Goal: Task Accomplishment & Management: Manage account settings

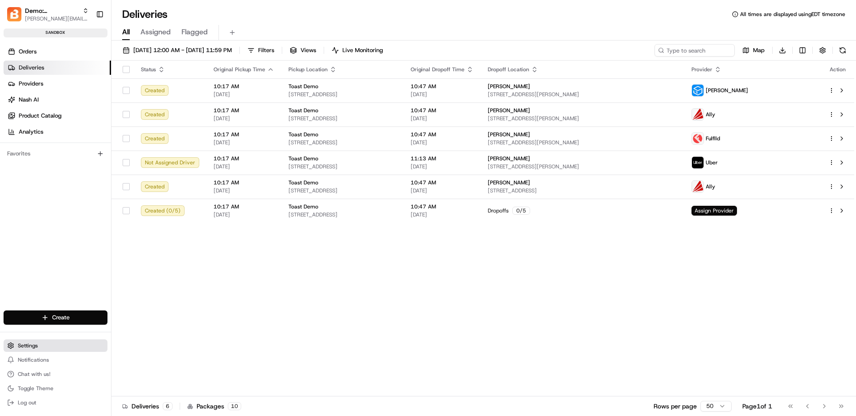
click at [26, 346] on span "Settings" at bounding box center [28, 345] width 20 height 7
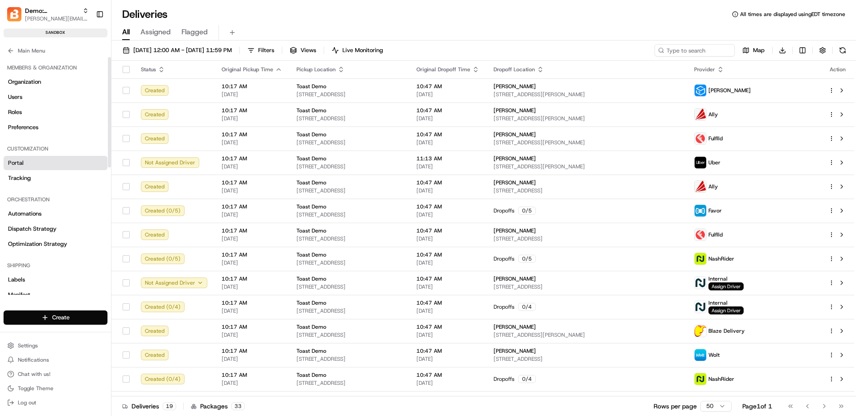
click at [46, 164] on link "Portal" at bounding box center [56, 163] width 104 height 14
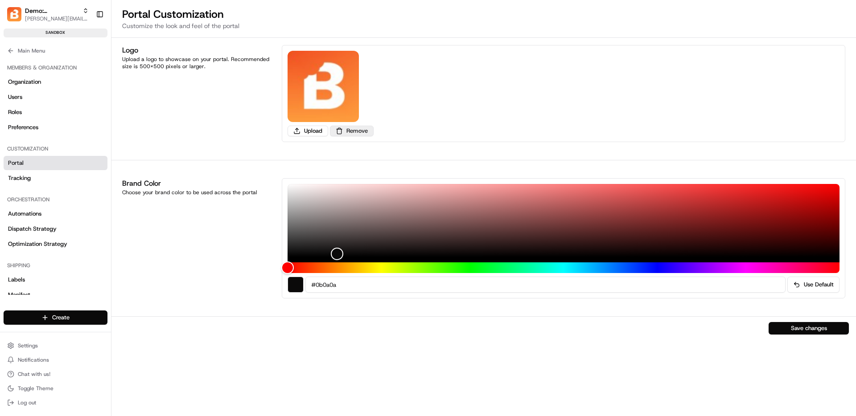
click at [367, 130] on button "Remove" at bounding box center [352, 131] width 44 height 11
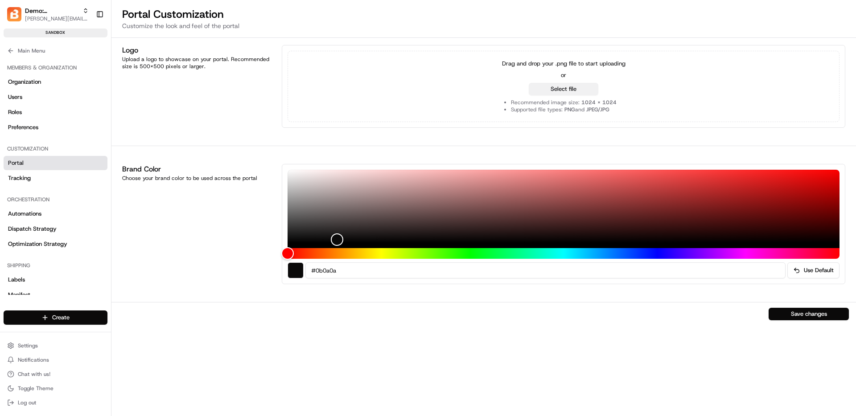
click at [585, 84] on button "Select file" at bounding box center [564, 89] width 70 height 12
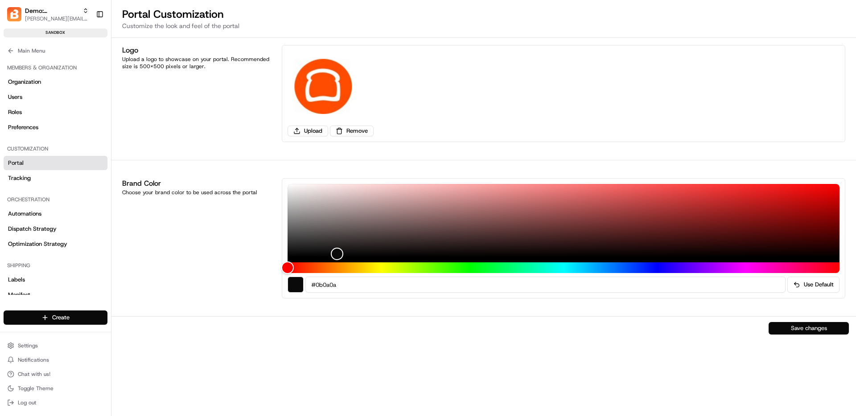
click at [785, 328] on button "Save changes" at bounding box center [808, 328] width 80 height 12
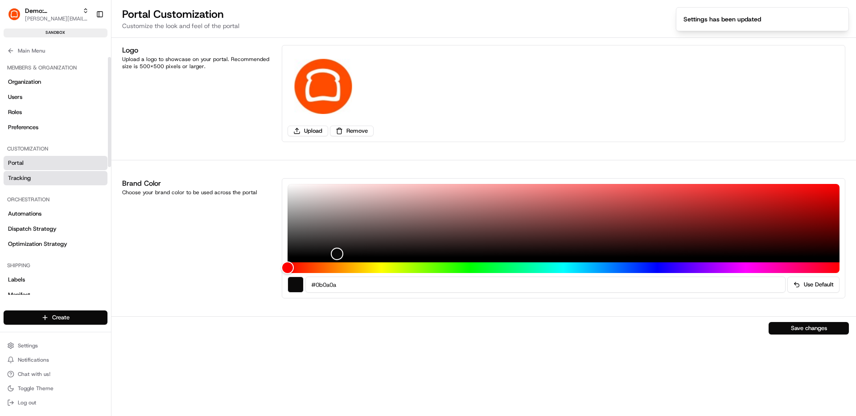
click at [53, 179] on link "Tracking" at bounding box center [56, 178] width 104 height 14
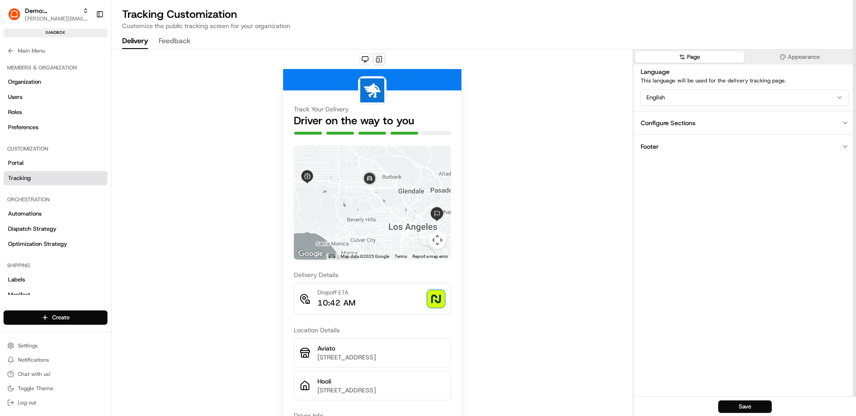
click at [666, 129] on button "Configure Sections" at bounding box center [744, 123] width 222 height 24
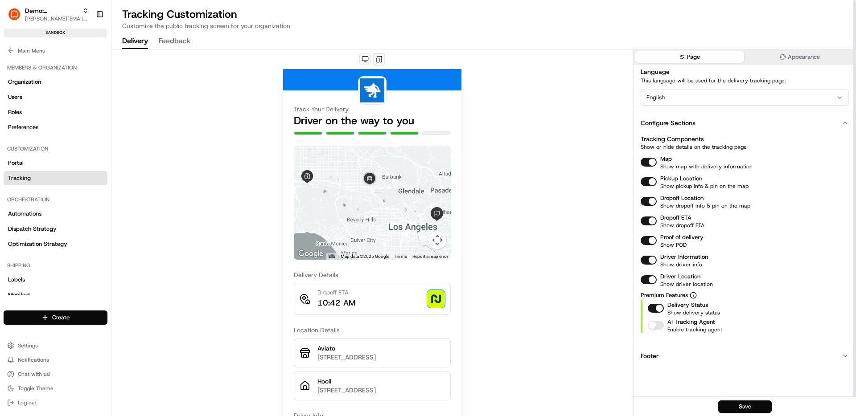
click at [666, 129] on button "Configure Sections" at bounding box center [744, 123] width 222 height 24
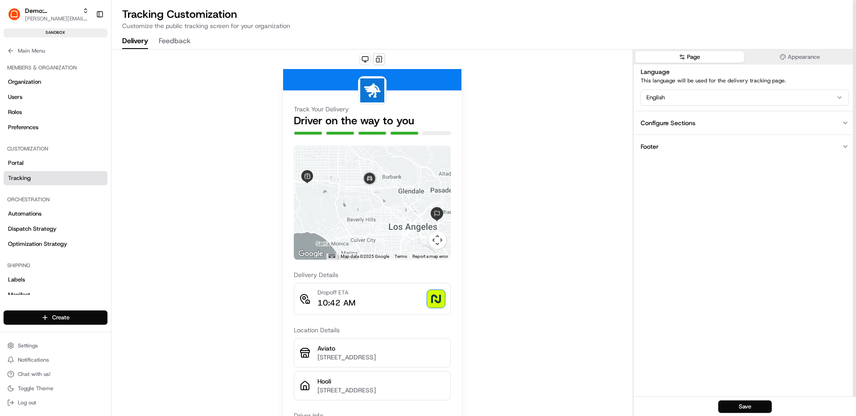
click at [666, 148] on button "Footer" at bounding box center [744, 147] width 222 height 24
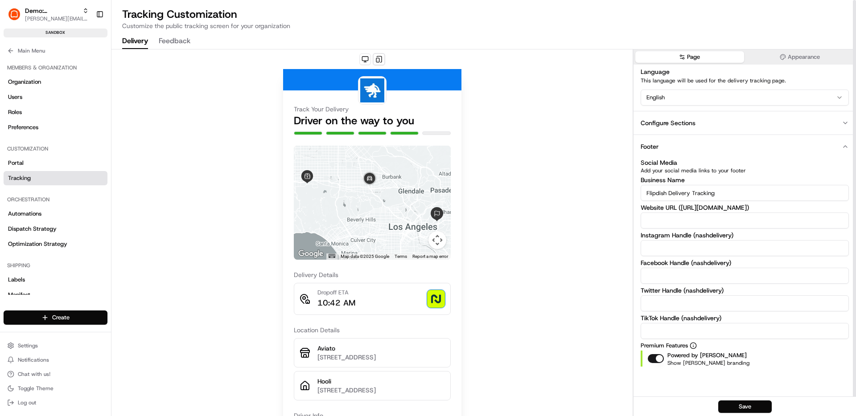
drag, startPoint x: 666, startPoint y: 193, endPoint x: 619, endPoint y: 193, distance: 46.4
click at [619, 193] on div "Track Your Delivery Driver on the way to you ← Move left → Move right ↑ Move up…" at bounding box center [483, 232] width 744 height 367
type input "Toast Delivery Tracking"
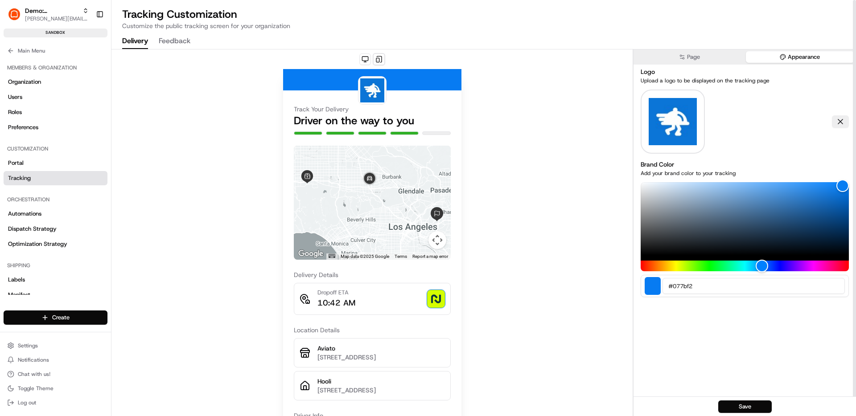
click at [767, 61] on button "Appearance" at bounding box center [800, 57] width 109 height 12
click at [840, 120] on button at bounding box center [840, 121] width 17 height 12
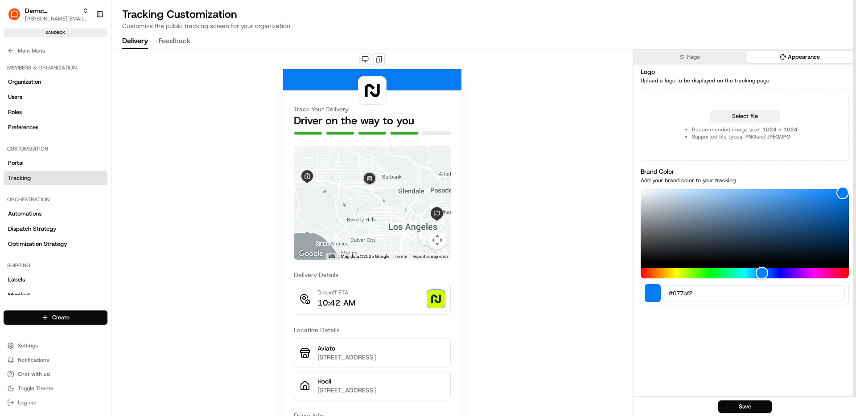
click at [732, 117] on button "Select file" at bounding box center [745, 116] width 70 height 12
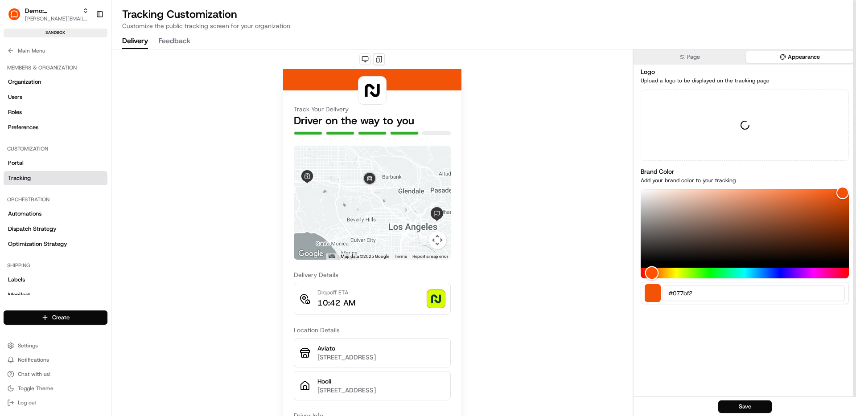
click at [652, 274] on div "Hue" at bounding box center [744, 273] width 208 height 11
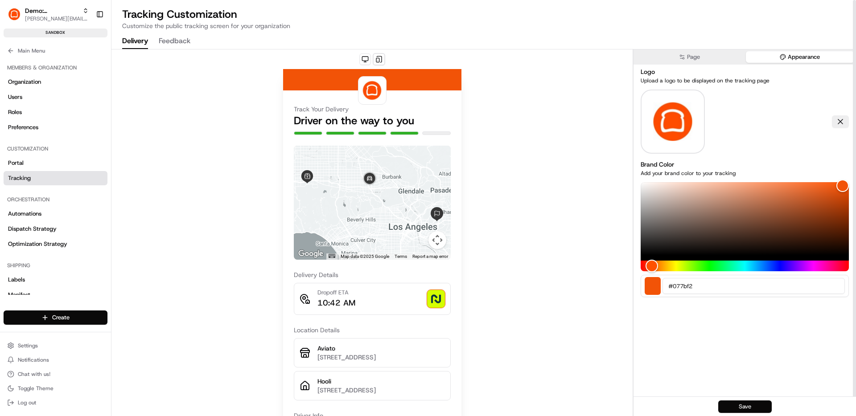
click at [732, 402] on button "Save" at bounding box center [744, 407] width 53 height 12
click at [9, 53] on icon at bounding box center [10, 50] width 7 height 7
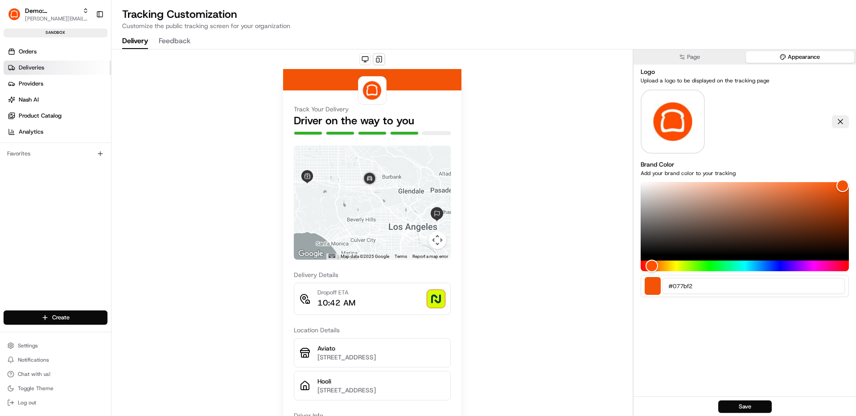
click at [39, 68] on span "Deliveries" at bounding box center [31, 68] width 25 height 8
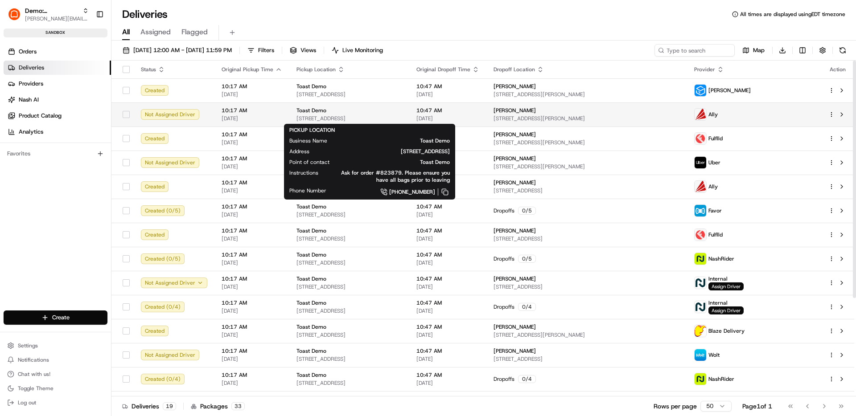
click at [324, 118] on span "800 Boylston St, Boston, MA 02199, USA" at bounding box center [349, 118] width 106 height 7
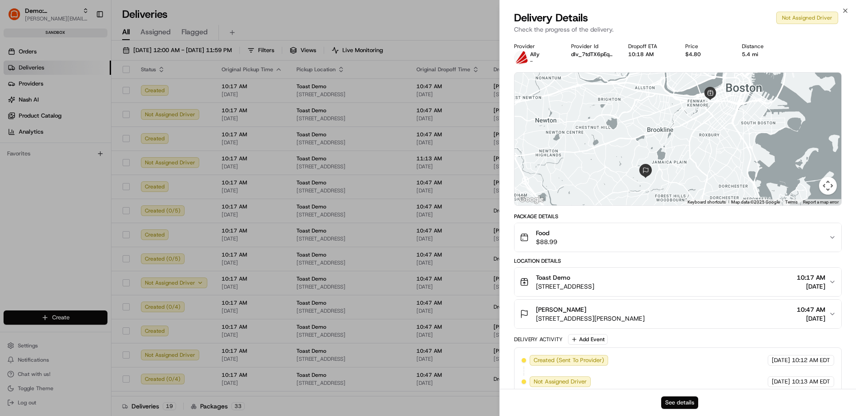
click at [683, 398] on button "See details" at bounding box center [679, 403] width 37 height 12
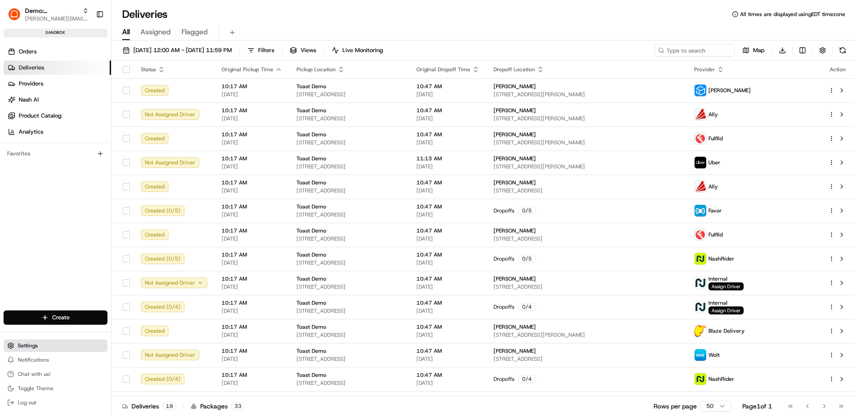
click at [43, 340] on button "Settings" at bounding box center [56, 346] width 104 height 12
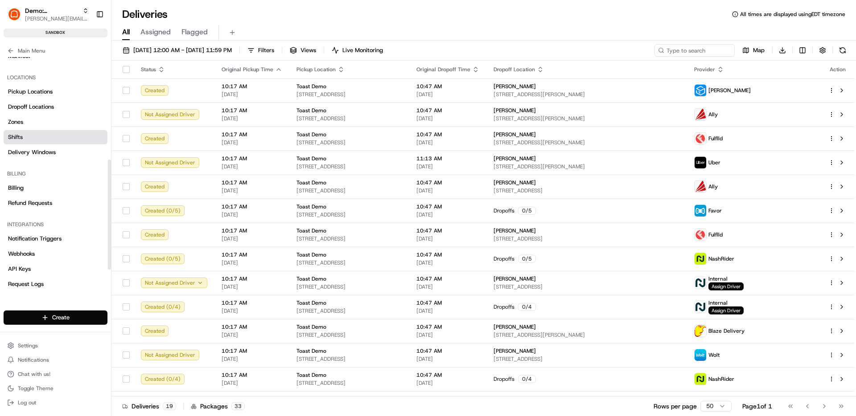
scroll to position [241, 0]
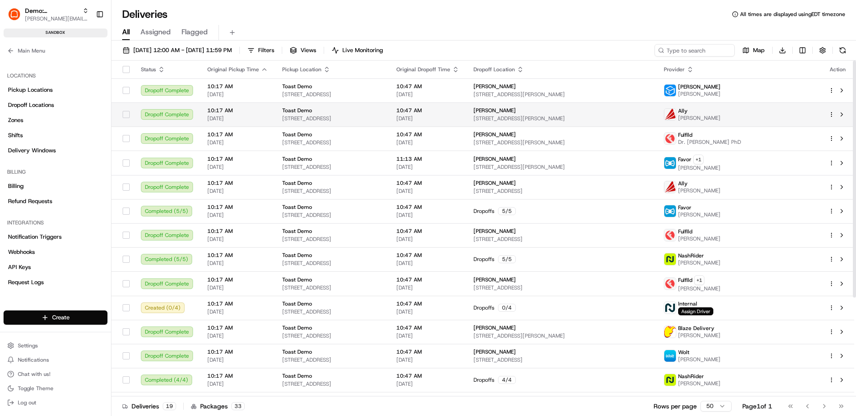
click at [466, 114] on td "10:47 AM 08/20/2025" at bounding box center [427, 115] width 77 height 24
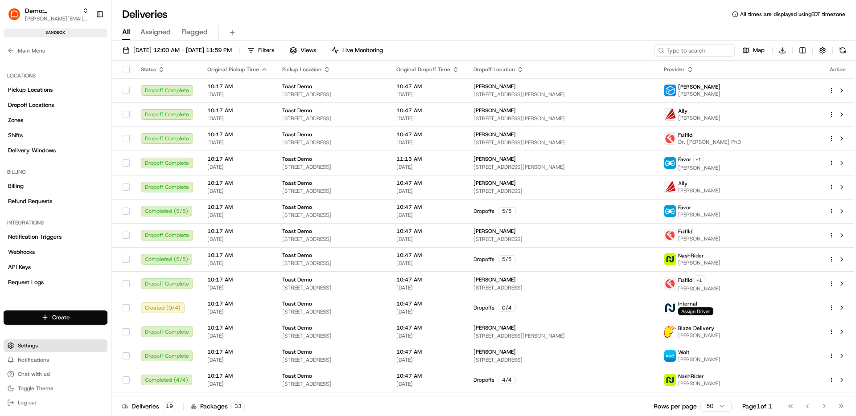
click at [32, 348] on span "Settings" at bounding box center [28, 345] width 20 height 7
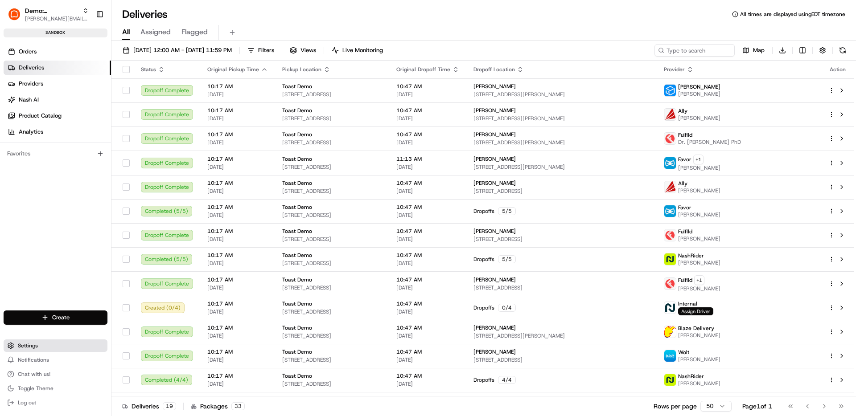
click at [28, 347] on span "Settings" at bounding box center [28, 345] width 20 height 7
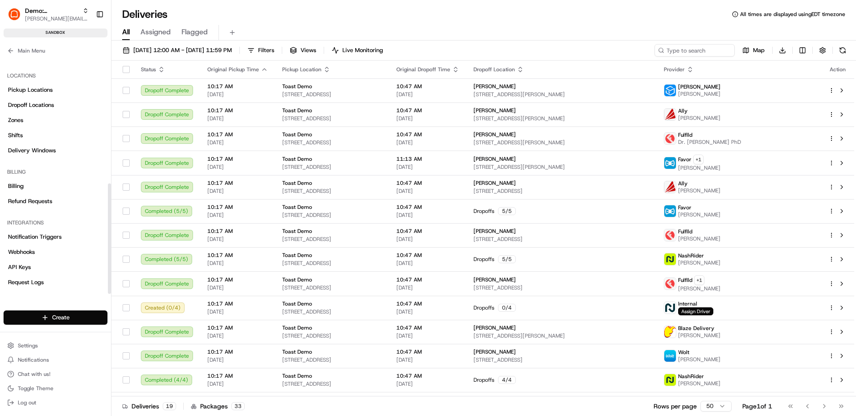
scroll to position [275, 0]
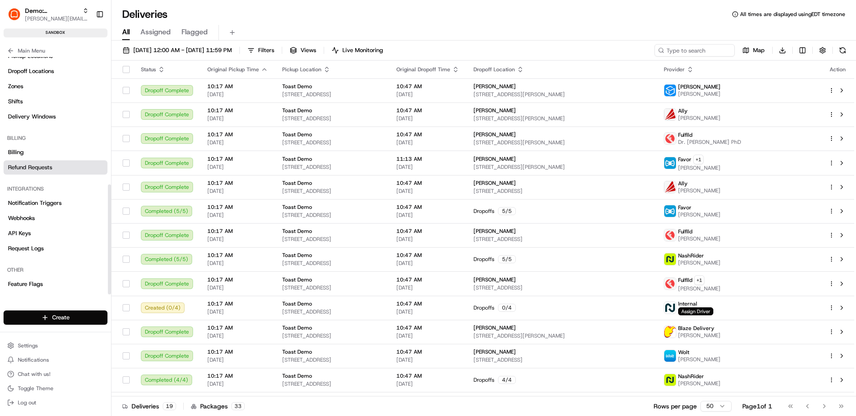
click at [51, 166] on span "Refund Requests" at bounding box center [30, 168] width 44 height 8
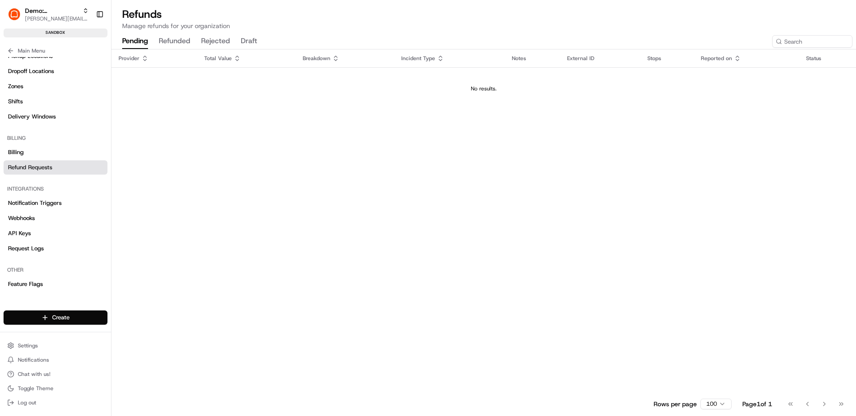
click at [176, 41] on button "refunded" at bounding box center [175, 41] width 32 height 15
click at [210, 41] on button "rejected" at bounding box center [215, 41] width 29 height 15
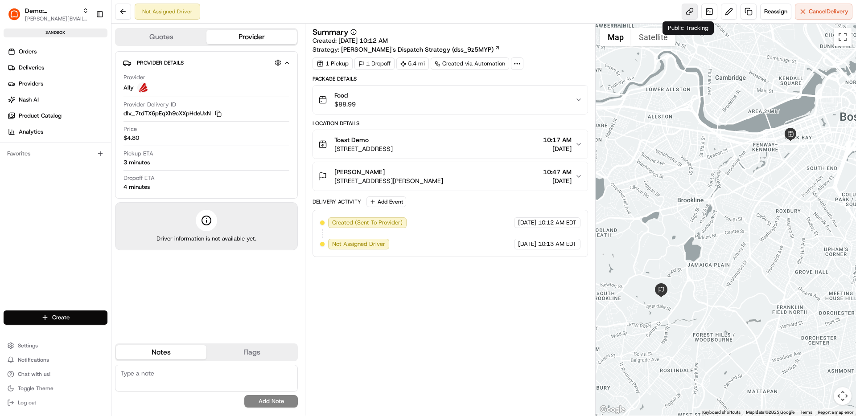
click at [689, 12] on link at bounding box center [689, 12] width 16 height 16
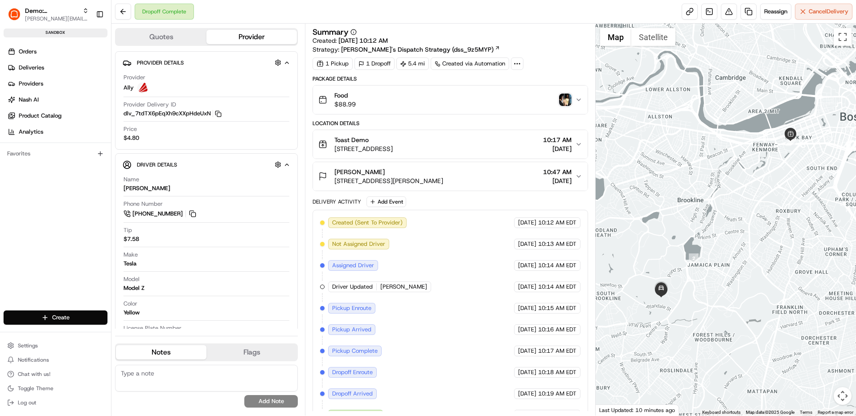
click at [564, 98] on img "button" at bounding box center [565, 100] width 12 height 12
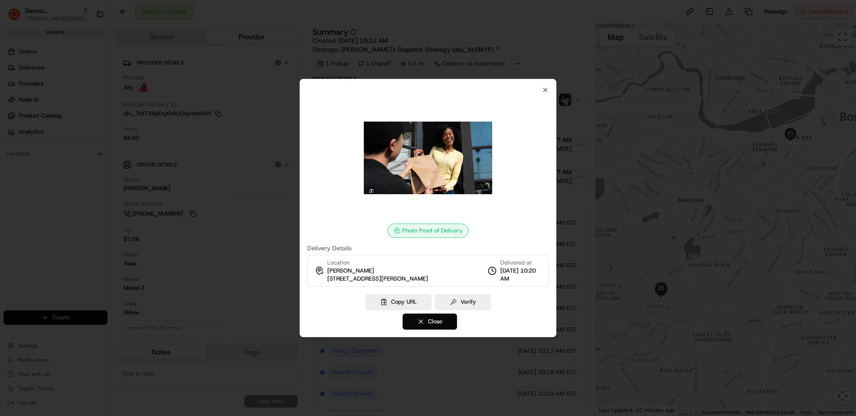
click at [443, 322] on button "Close" at bounding box center [429, 322] width 54 height 16
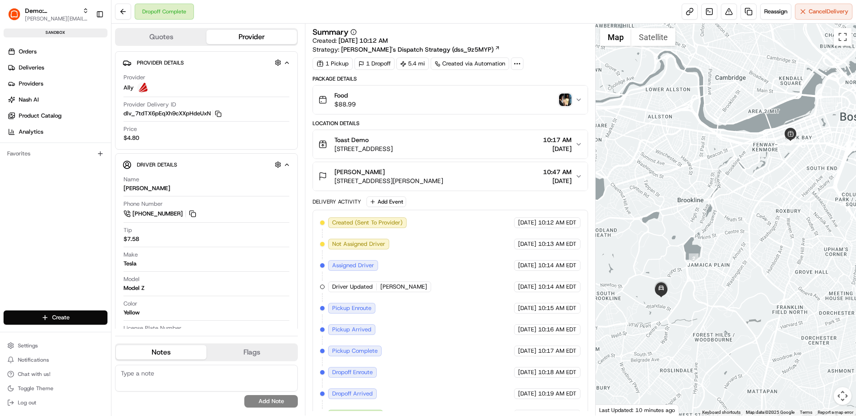
click at [562, 103] on img "button" at bounding box center [565, 100] width 12 height 12
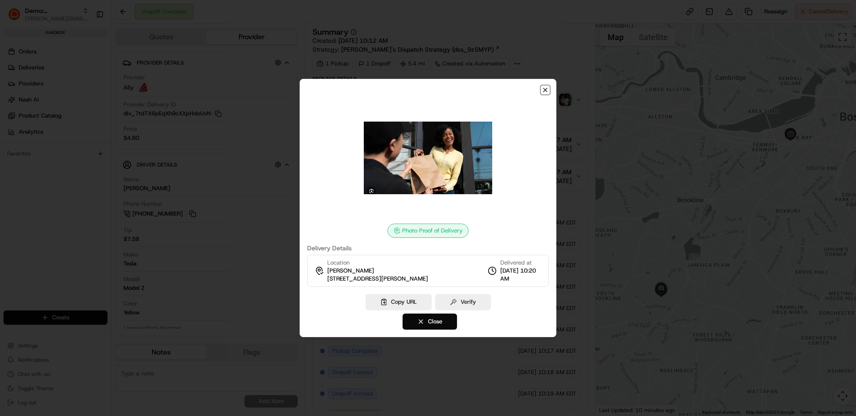
click at [544, 88] on icon "button" at bounding box center [544, 89] width 7 height 7
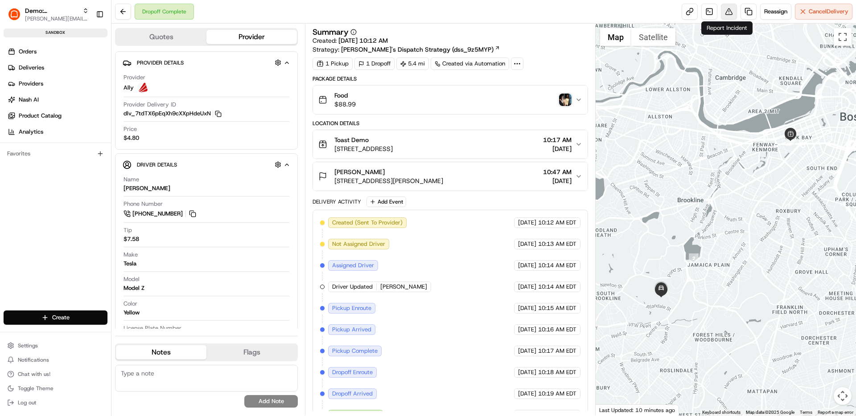
click at [728, 12] on button at bounding box center [729, 12] width 16 height 16
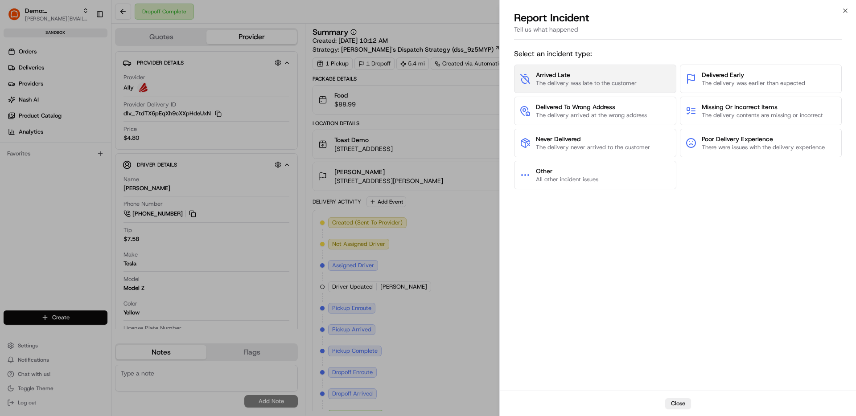
click at [641, 79] on button "Arrived Late The delivery was late to the customer" at bounding box center [595, 79] width 162 height 29
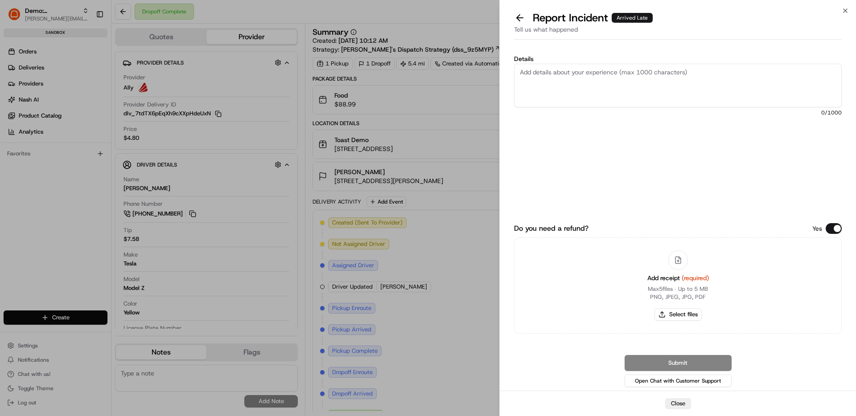
click at [620, 89] on textarea "Details" at bounding box center [678, 86] width 328 height 44
type textarea "details"
click at [680, 403] on button "Close" at bounding box center [678, 403] width 26 height 11
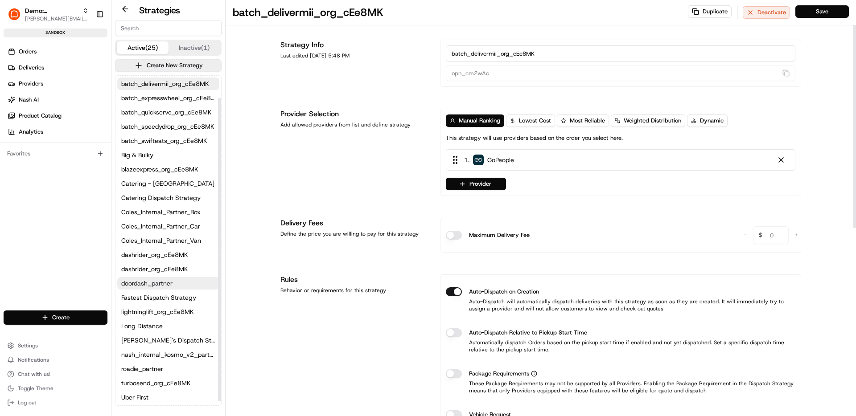
scroll to position [29, 0]
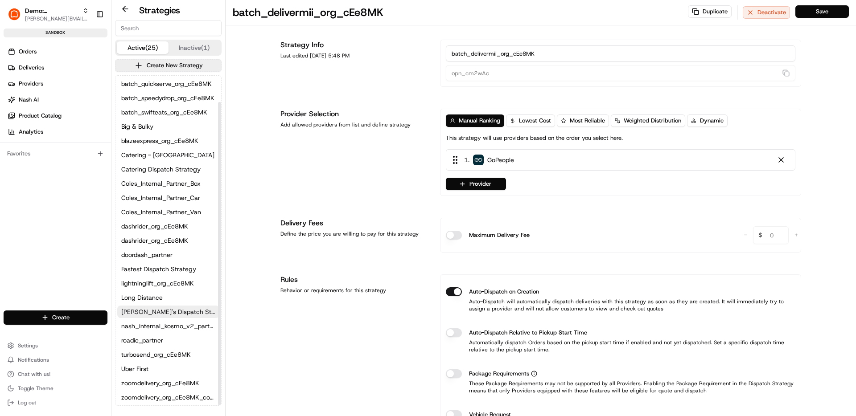
click at [152, 311] on span "Maria's Dispatch Strategy" at bounding box center [168, 312] width 94 height 9
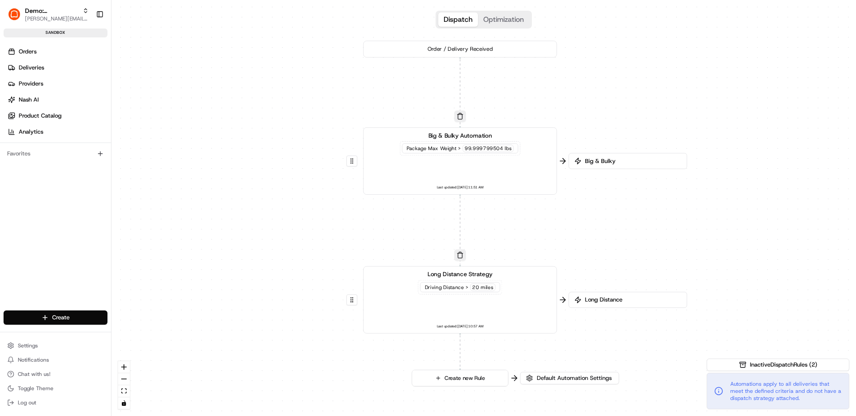
drag, startPoint x: 374, startPoint y: 149, endPoint x: 310, endPoint y: 143, distance: 64.1
click at [310, 143] on div "0 0 0 Order / Delivery Received Big & Bulky Automation Package Max Weight > 99.…" at bounding box center [483, 208] width 744 height 416
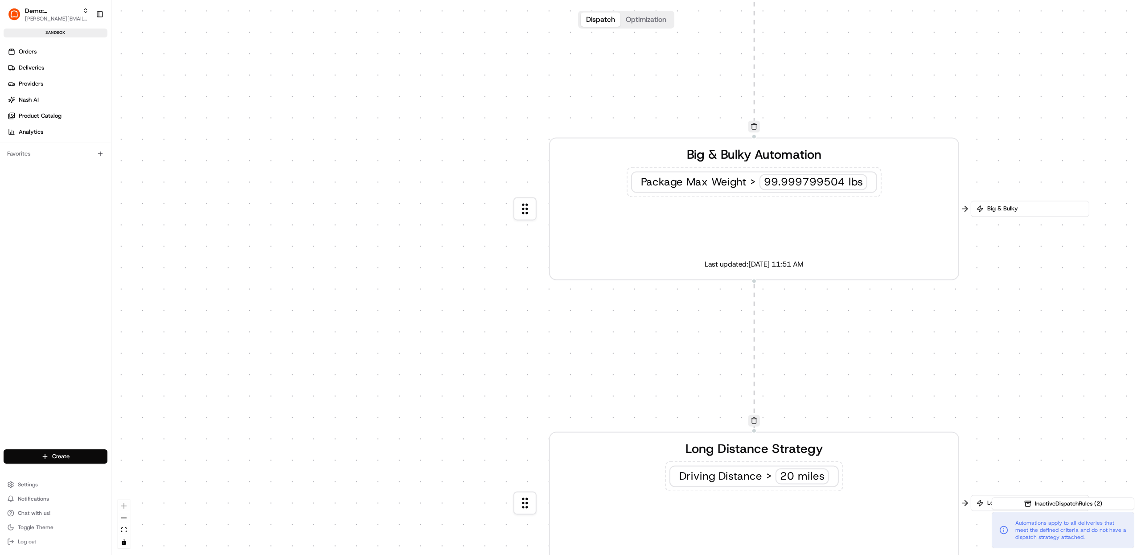
drag, startPoint x: 482, startPoint y: 214, endPoint x: 801, endPoint y: 328, distance: 338.7
click at [801, 328] on div "0 0 0 Order / Delivery Received Big & Bulky Automation Package Max Weight > 99.…" at bounding box center [626, 277] width 1030 height 555
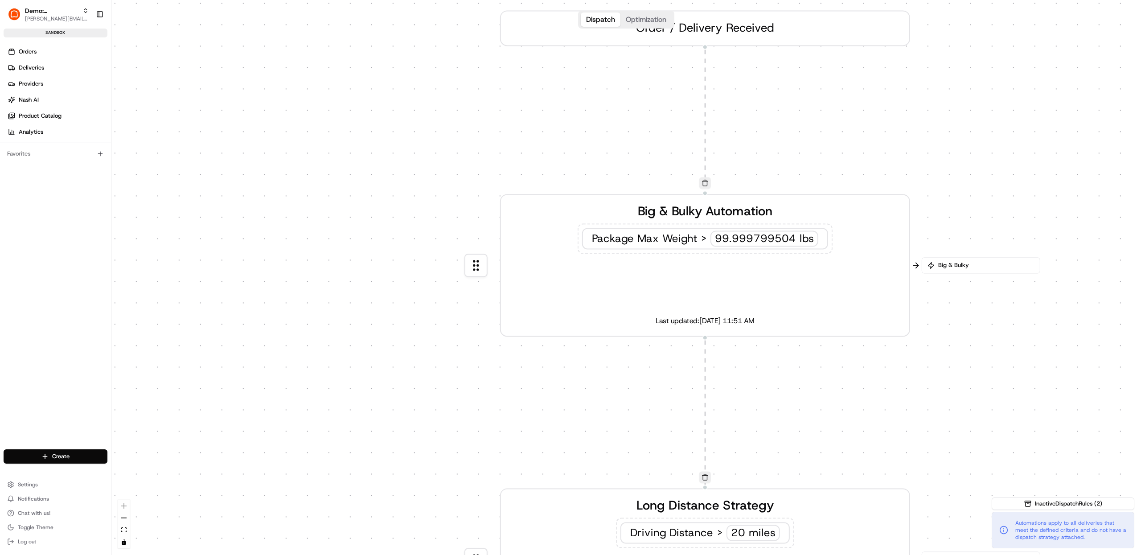
drag, startPoint x: 468, startPoint y: 310, endPoint x: 416, endPoint y: 364, distance: 74.7
click at [416, 364] on div "0 0 0 Order / Delivery Received Big & Bulky Automation Package Max Weight > 99.…" at bounding box center [626, 277] width 1030 height 555
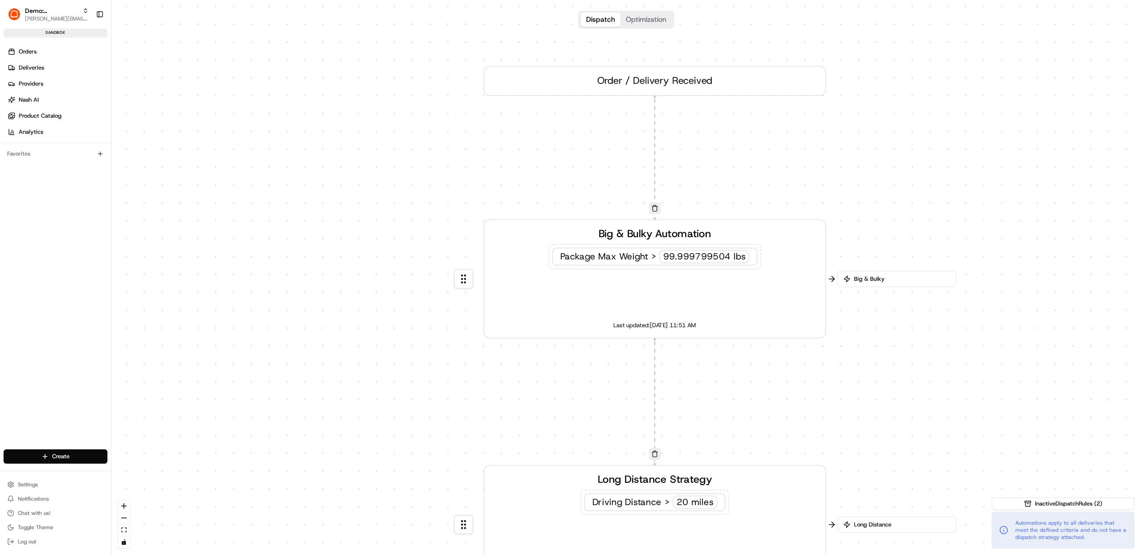
click at [558, 295] on div "Big & Bulky Automation Package Max Weight > 99.999799504 lbs Last updated: 01/2…" at bounding box center [654, 279] width 317 height 106
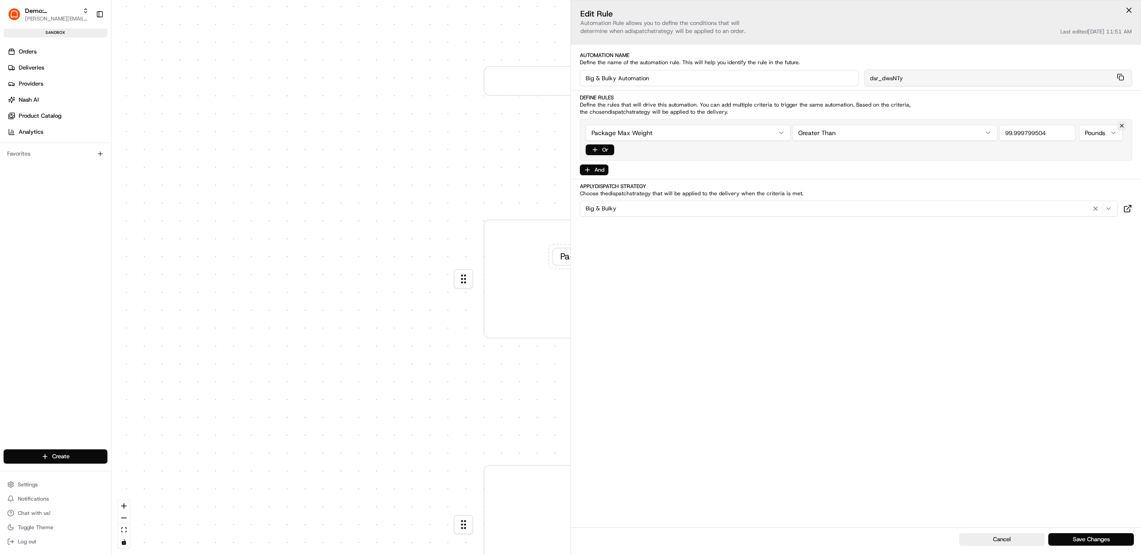
click at [682, 76] on input "Big & Bulky Automation" at bounding box center [719, 78] width 279 height 16
type input "Carering"
click at [680, 131] on html "Demo: Maria maria@usenash.com Toggle Sidebar sandbox Orders Deliveries Provider…" at bounding box center [570, 277] width 1141 height 555
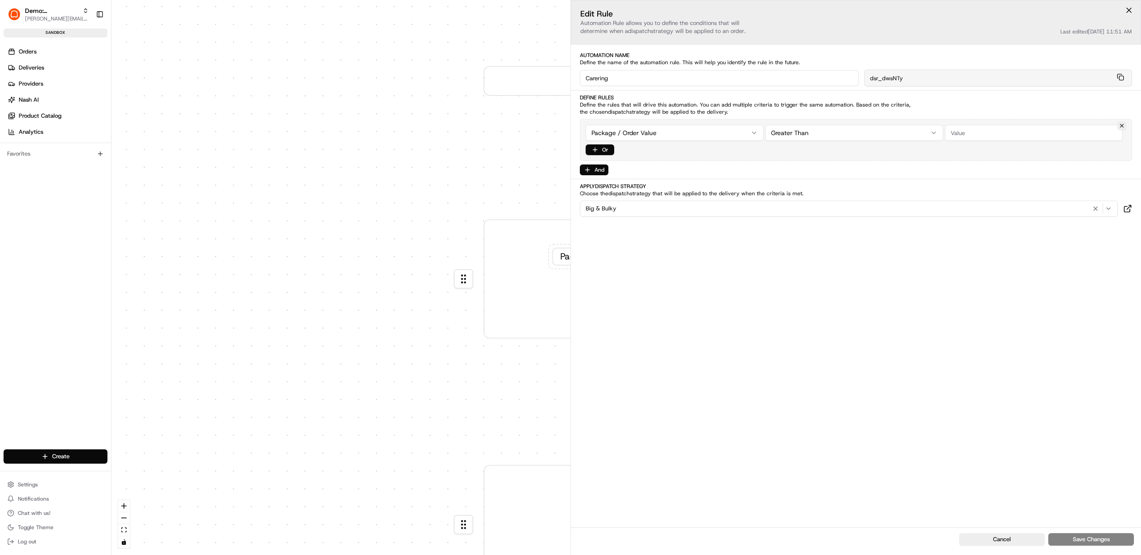
click at [855, 127] on input "number" at bounding box center [1034, 133] width 178 height 16
type input "300"
click at [720, 214] on div "Big & Bulky" at bounding box center [848, 208] width 533 height 11
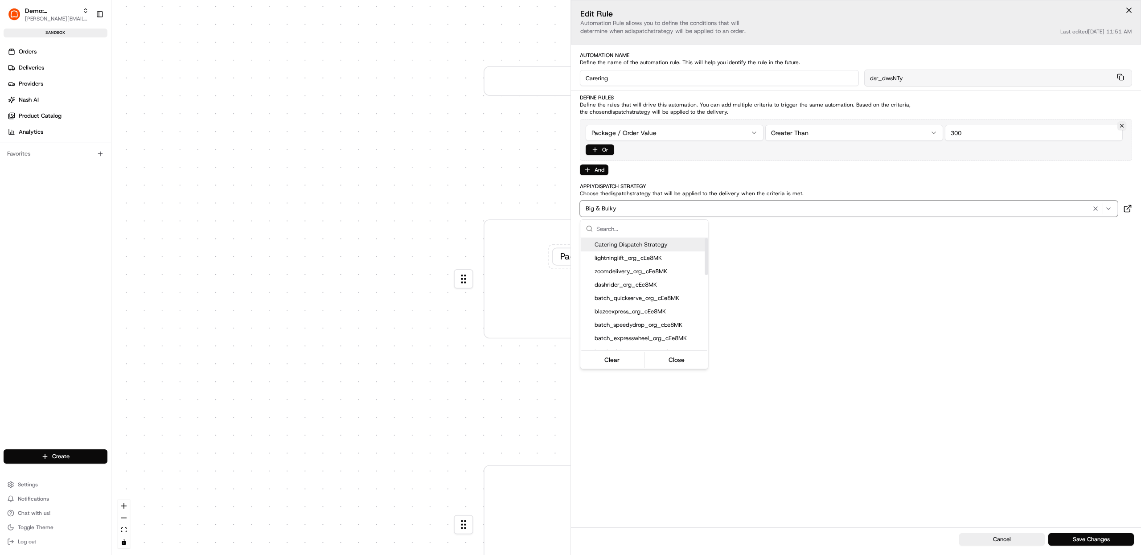
click at [666, 244] on span "Catering Dispatch Strategy" at bounding box center [650, 245] width 110 height 8
click at [796, 243] on div "Big & Bulky Automation Package Max Weight > 99.999799504 lbs Last updated: 01/2…" at bounding box center [654, 279] width 317 height 106
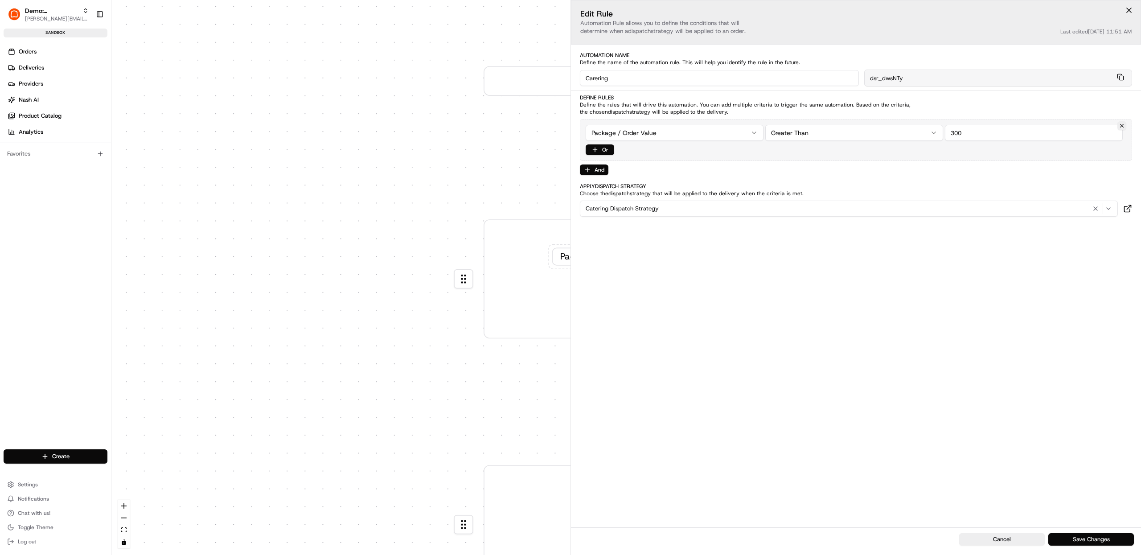
click at [855, 416] on button "Save Changes" at bounding box center [1091, 539] width 86 height 12
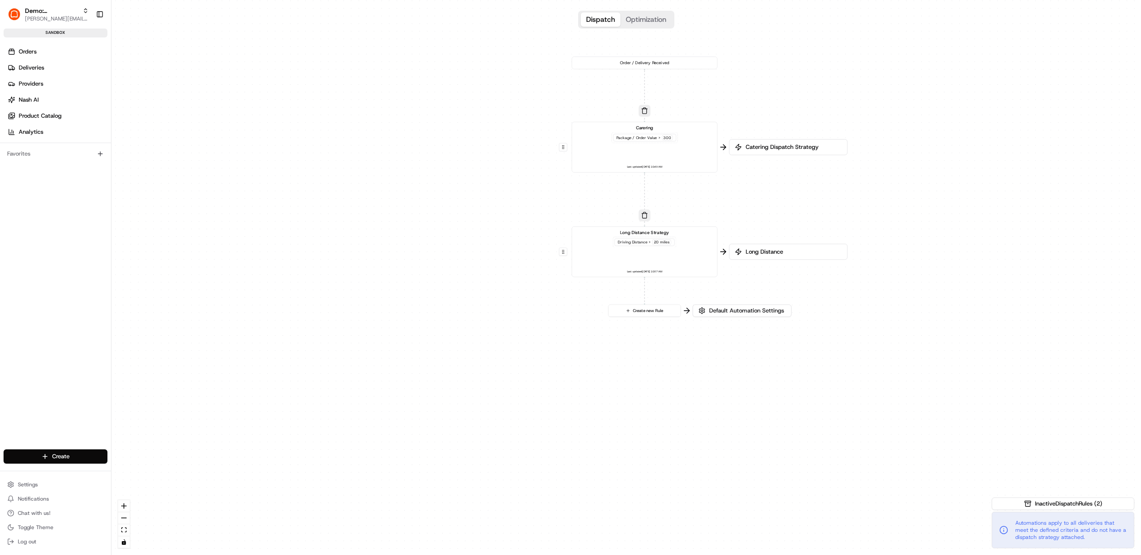
drag, startPoint x: 481, startPoint y: 459, endPoint x: 504, endPoint y: 256, distance: 204.5
click at [504, 256] on div "0 0 0 Order / Delivery Received Carering Package / Order Value > 300 Last updat…" at bounding box center [626, 277] width 1030 height 555
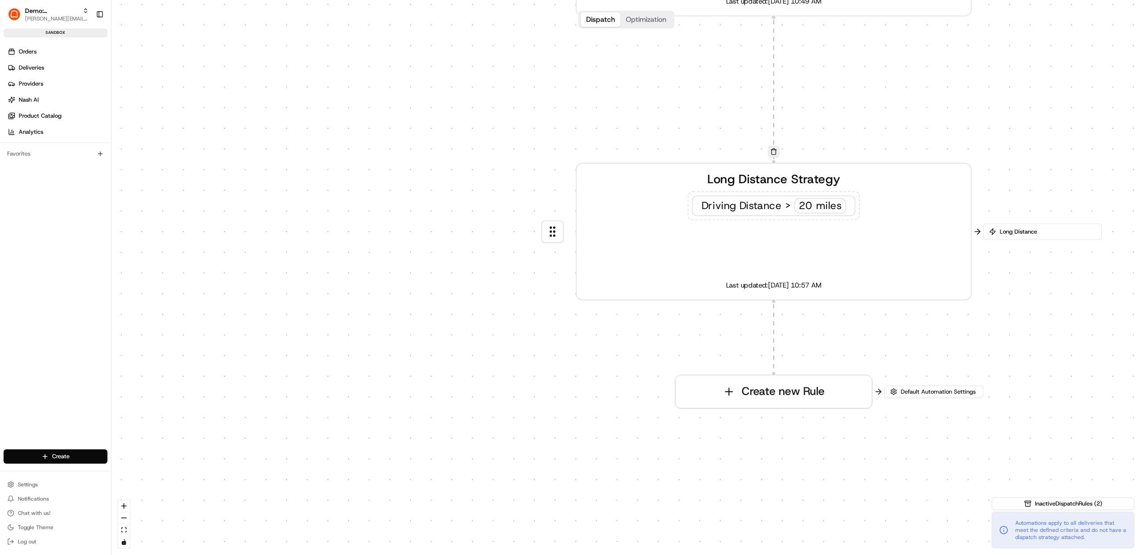
drag, startPoint x: 987, startPoint y: 370, endPoint x: 852, endPoint y: 348, distance: 136.8
click at [852, 348] on div "0 0 0 Order / Delivery Received Carering Package / Order Value > 300 Last updat…" at bounding box center [626, 277] width 1030 height 555
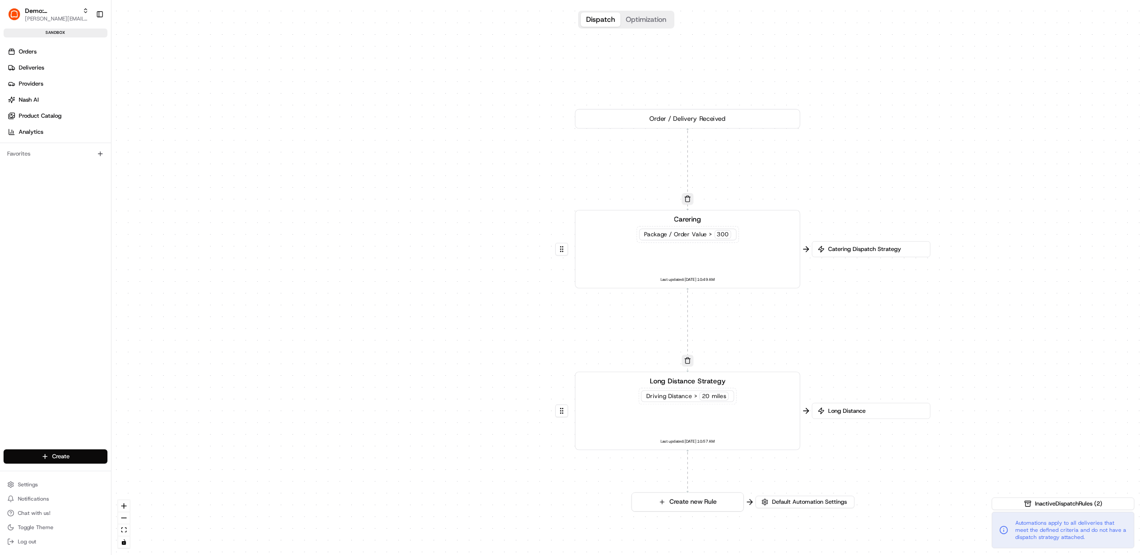
drag, startPoint x: 376, startPoint y: 290, endPoint x: 463, endPoint y: 411, distance: 149.3
click at [463, 411] on div "0 0 0 Order / Delivery Received Carering Package / Order Value > 300 Last updat…" at bounding box center [626, 277] width 1030 height 555
click at [855, 416] on div "0 0 0 Order / Delivery Received Carering Package / Order Value > 300 Last updat…" at bounding box center [626, 277] width 1030 height 555
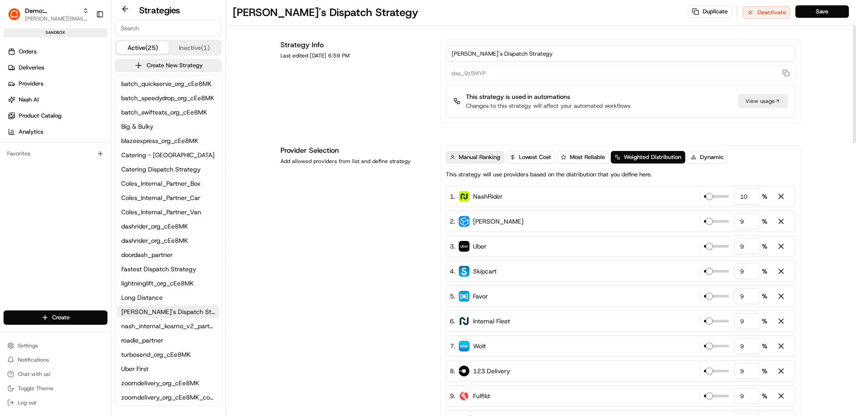
click at [478, 154] on span "Manual Ranking" at bounding box center [479, 157] width 41 height 8
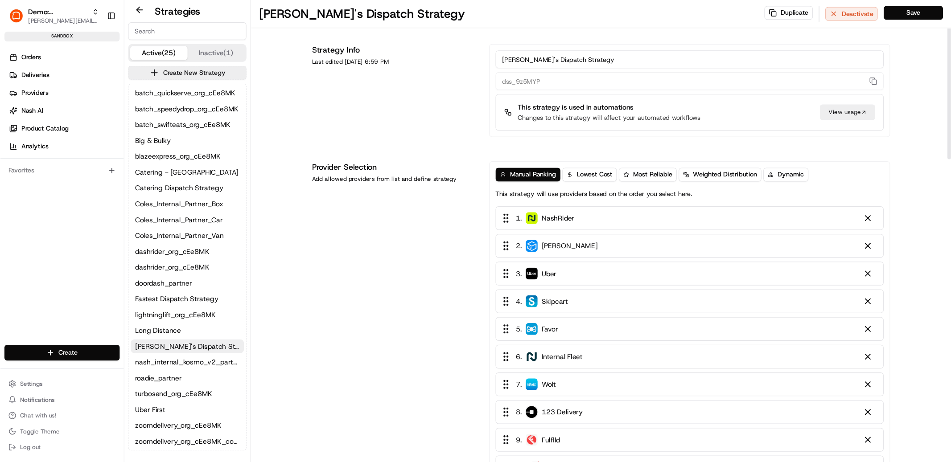
scroll to position [1, 0]
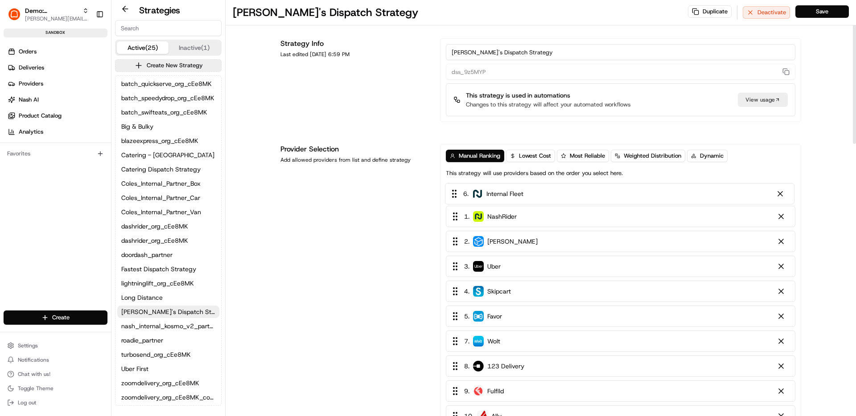
drag, startPoint x: 457, startPoint y: 319, endPoint x: 455, endPoint y: 197, distance: 122.1
click at [455, 197] on div "1 . NashRider 2 . Stuart 3 . Uber 4 . Skipcart 5 . Favor 6 . Internal Fleet 7 .…" at bounding box center [620, 320] width 349 height 271
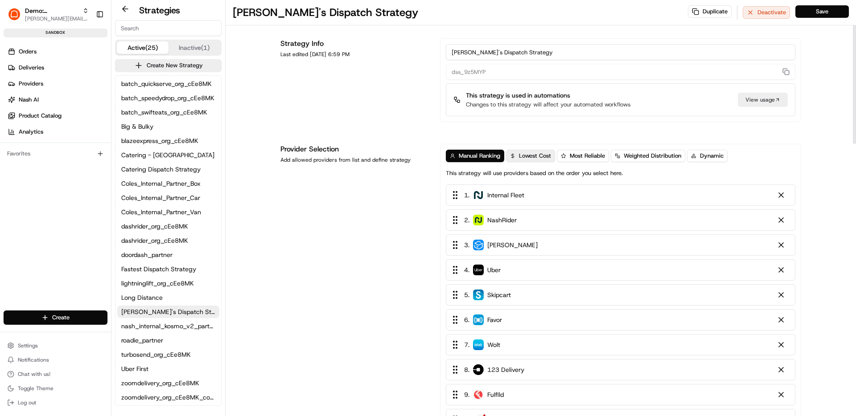
click at [533, 155] on span "Lowest Cost" at bounding box center [535, 156] width 32 height 8
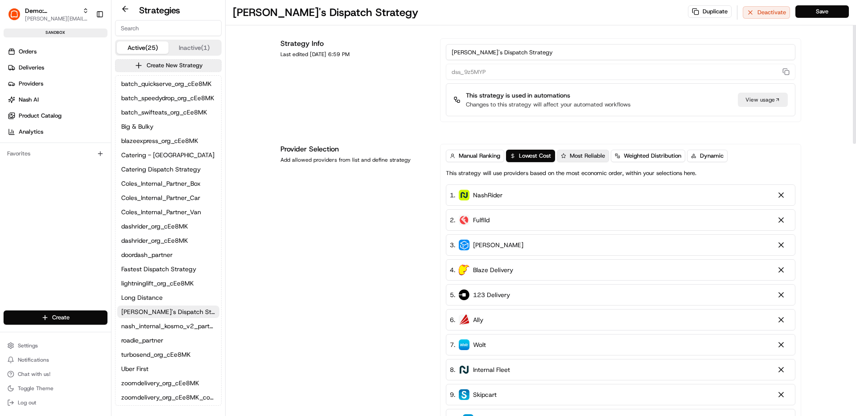
click at [594, 150] on button "Most Reliable" at bounding box center [583, 156] width 52 height 12
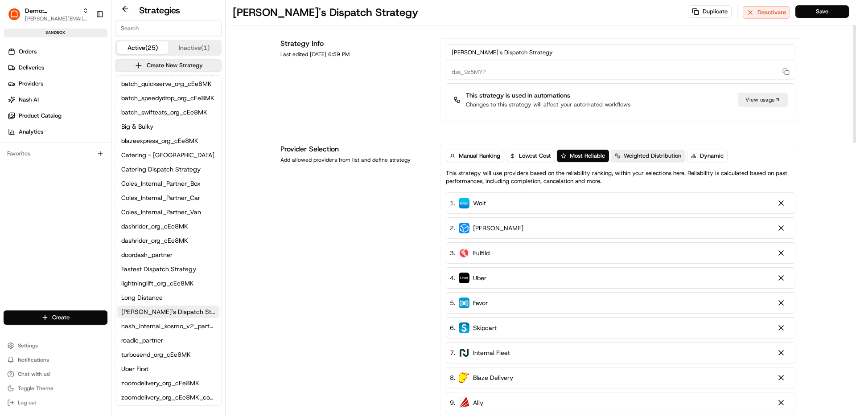
click at [678, 154] on span "Weighted Distribution" at bounding box center [652, 156] width 57 height 8
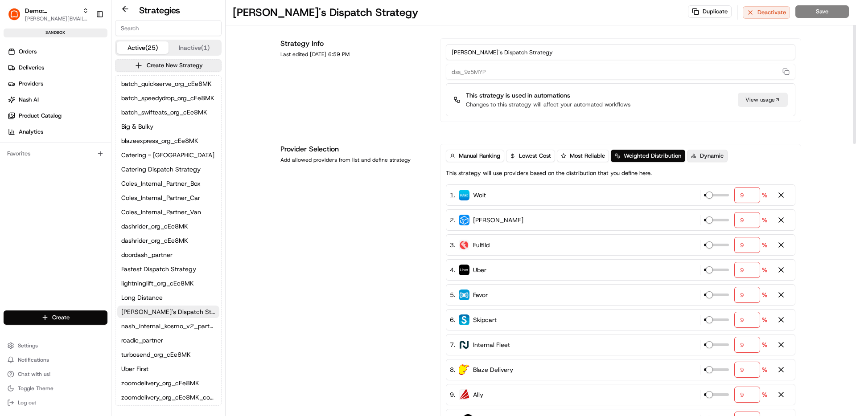
click at [716, 156] on span "Dynamic" at bounding box center [712, 156] width 24 height 8
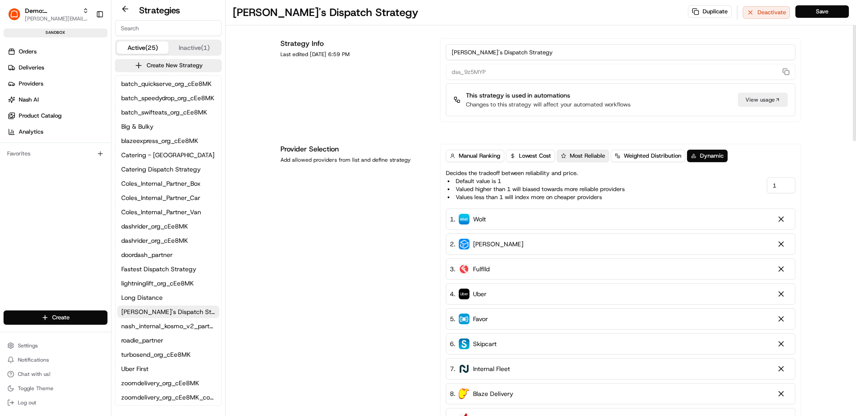
click at [582, 158] on span "Most Reliable" at bounding box center [587, 156] width 35 height 8
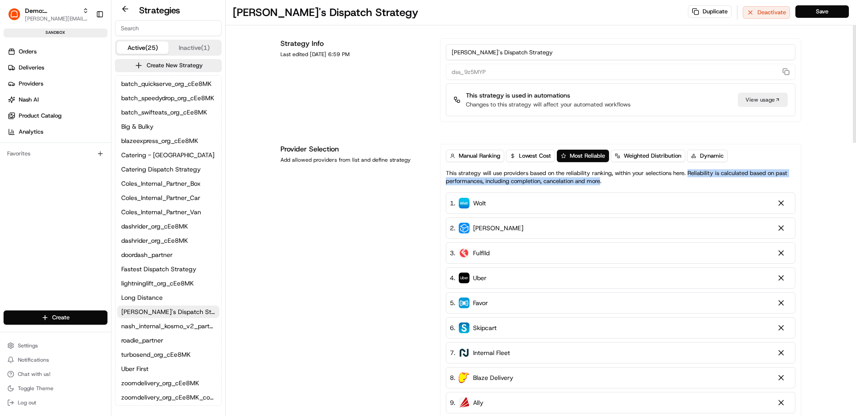
drag, startPoint x: 601, startPoint y: 181, endPoint x: 688, endPoint y: 173, distance: 86.8
click at [688, 173] on p "This strategy will use providers based on the reliability ranking, within your …" at bounding box center [620, 177] width 349 height 16
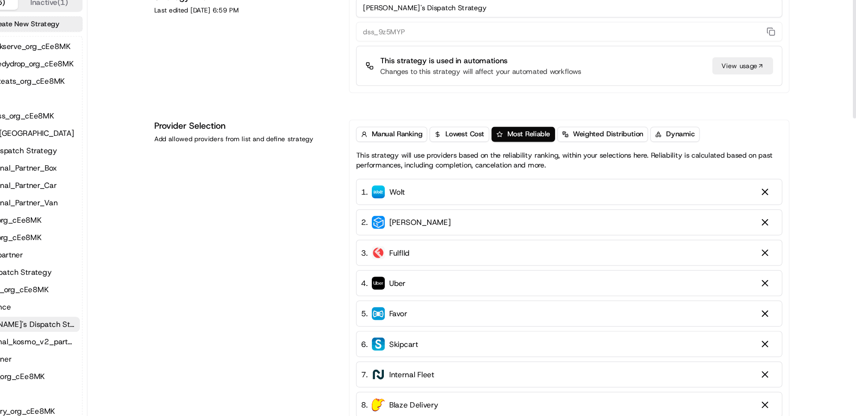
click at [406, 241] on div "Provider Selection Add allowed providers from list and define strategy" at bounding box center [354, 316] width 149 height 345
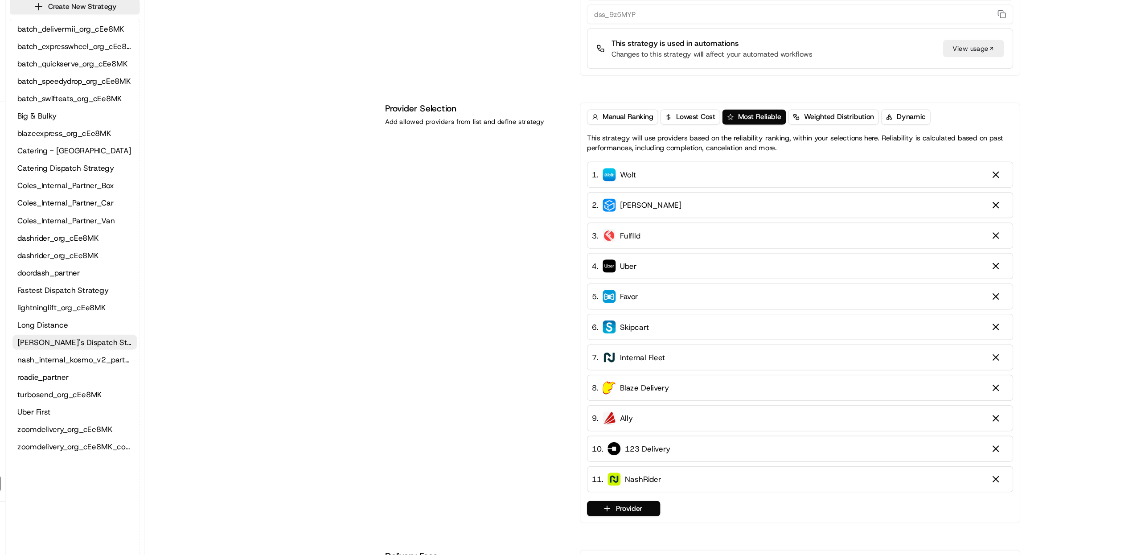
scroll to position [0, 0]
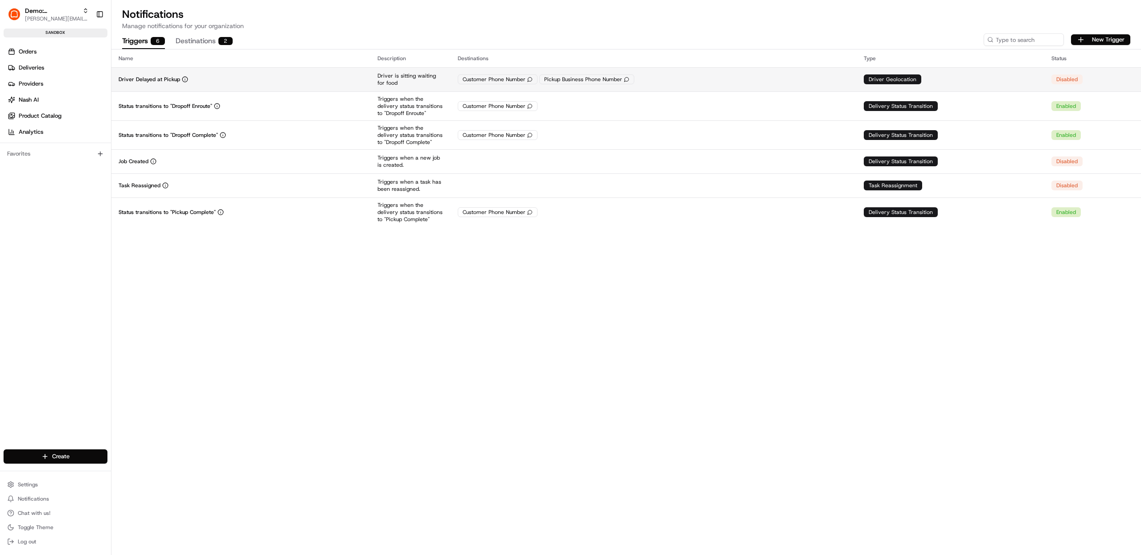
click at [356, 78] on div "Driver Delayed at Pickup" at bounding box center [241, 79] width 245 height 7
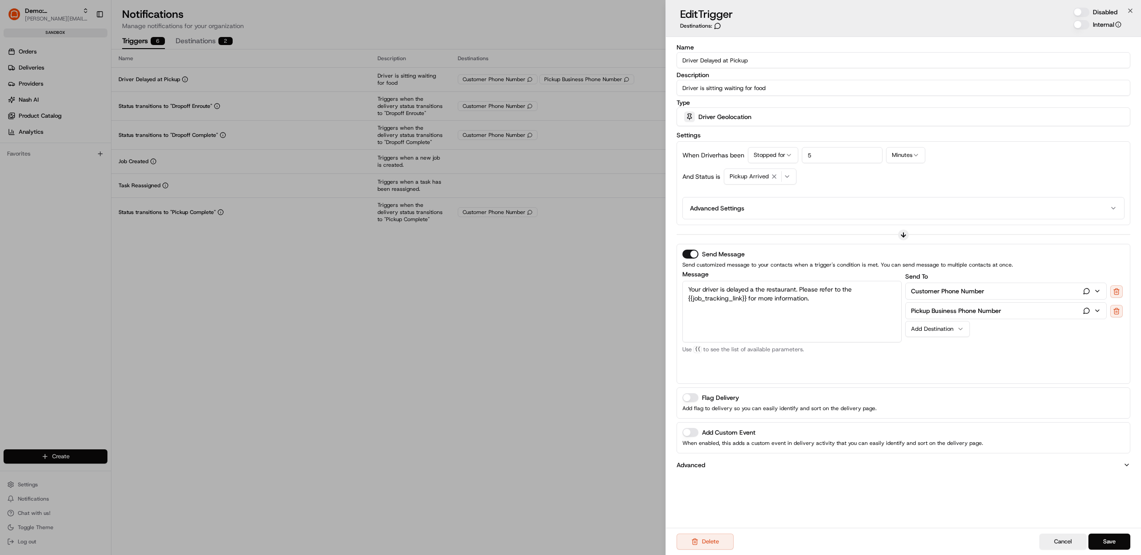
drag, startPoint x: 818, startPoint y: 302, endPoint x: 682, endPoint y: 290, distance: 136.5
click at [682, 290] on div "Send Message Send customized message to your contacts when a trigger's conditio…" at bounding box center [904, 314] width 454 height 140
